Goal: Task Accomplishment & Management: Complete application form

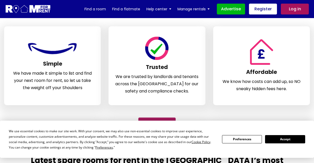
scroll to position [155, 0]
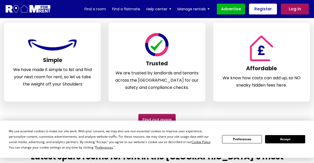
click at [288, 141] on button "Accept" at bounding box center [285, 139] width 40 height 8
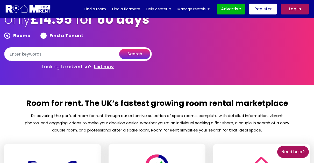
scroll to position [0, 0]
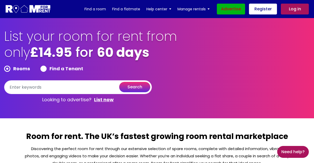
click at [229, 5] on link "Advertise" at bounding box center [231, 9] width 28 height 11
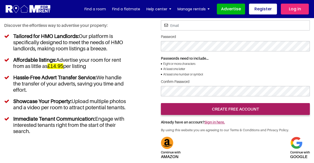
scroll to position [2, 0]
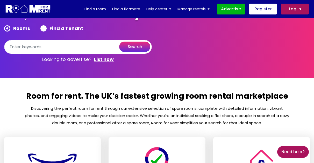
scroll to position [43, 0]
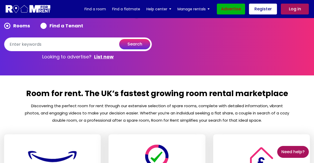
click at [234, 12] on link "Advertise" at bounding box center [231, 9] width 28 height 11
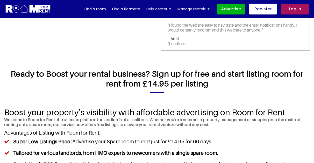
scroll to position [293, 0]
